Goal: Information Seeking & Learning: Learn about a topic

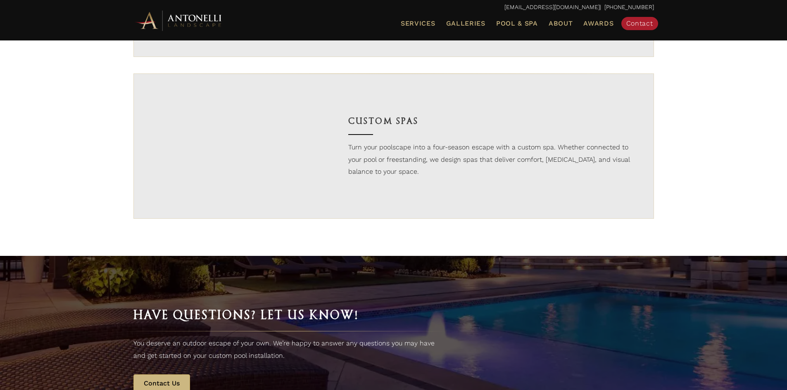
scroll to position [1074, 0]
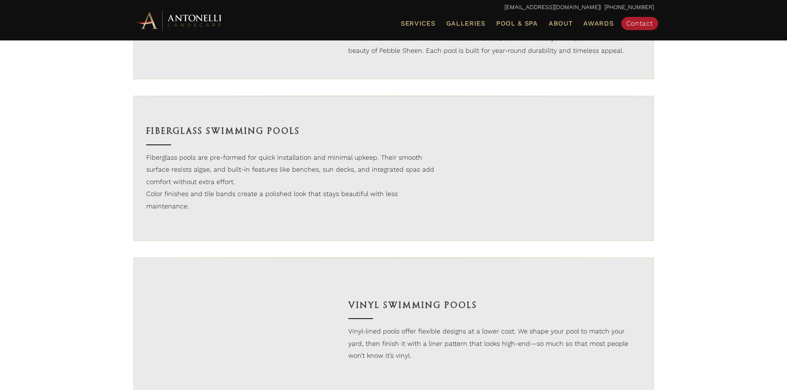
scroll to position [743, 0]
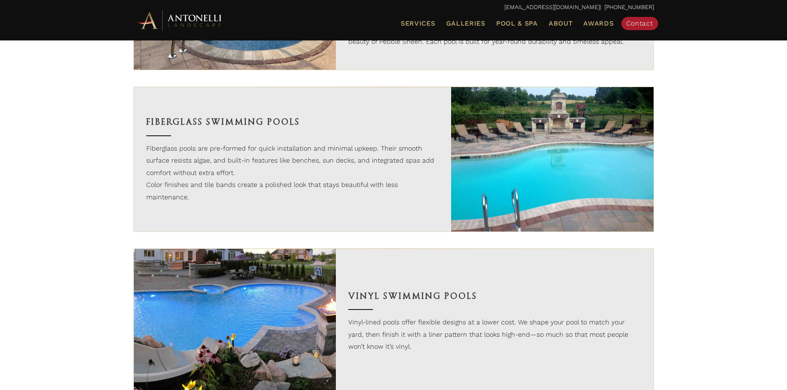
click at [570, 170] on img at bounding box center [552, 159] width 202 height 145
click at [469, 21] on span "Galleries" at bounding box center [465, 23] width 39 height 8
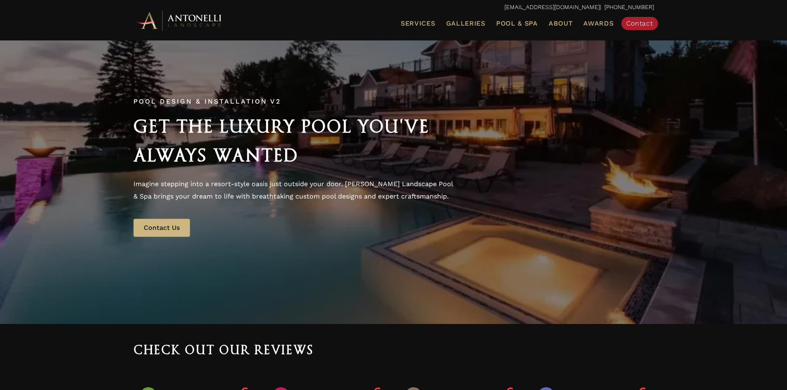
scroll to position [0, 0]
